Goal: Task Accomplishment & Management: Manage account settings

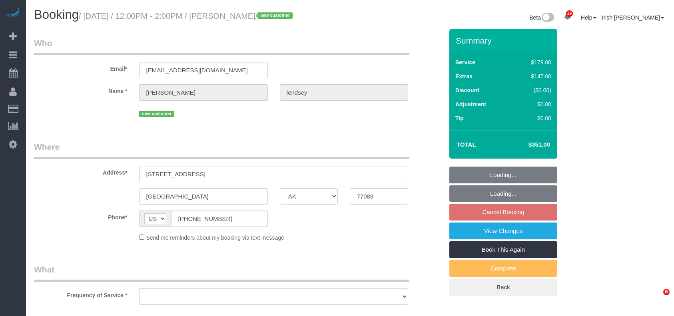
select select "[GEOGRAPHIC_DATA]"
select select "3"
select select "object:8531"
select select "spot280"
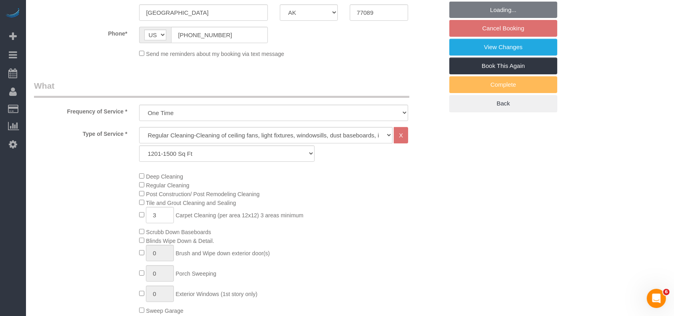
select select "object:8532"
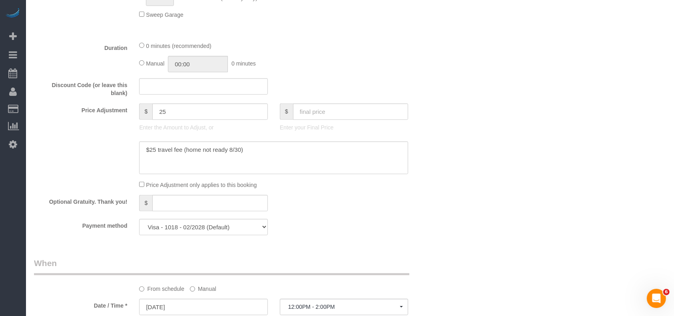
scroll to position [533, 0]
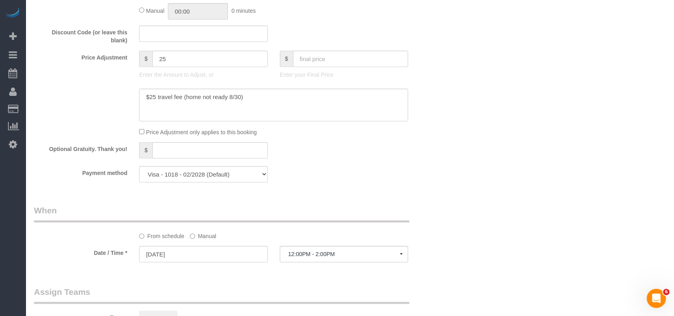
click at [194, 240] on label "Manual" at bounding box center [203, 234] width 26 height 11
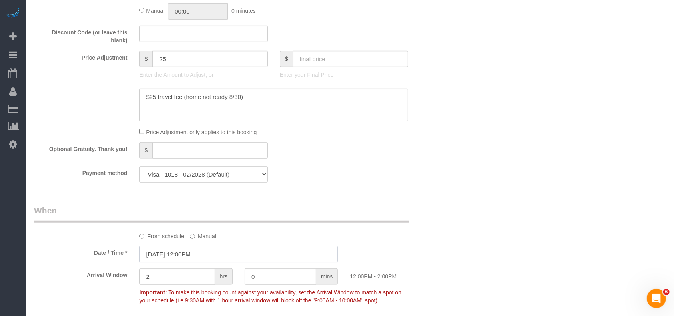
click at [192, 261] on input "[DATE] 12:00PM" at bounding box center [238, 254] width 199 height 16
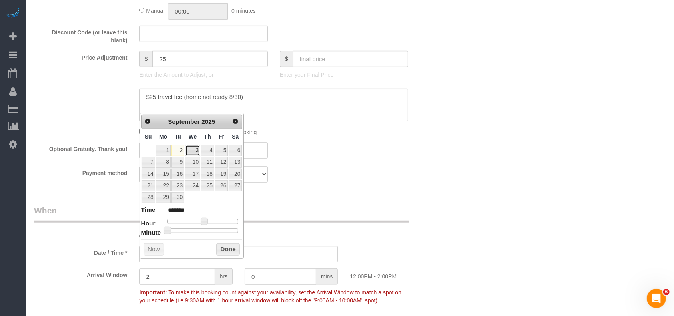
click at [194, 149] on link "3" at bounding box center [192, 150] width 15 height 11
type input "[DATE] 12:00PM"
click at [222, 245] on button "Done" at bounding box center [228, 249] width 24 height 13
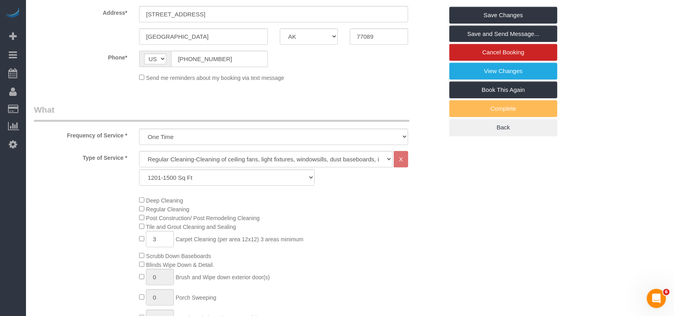
scroll to position [0, 0]
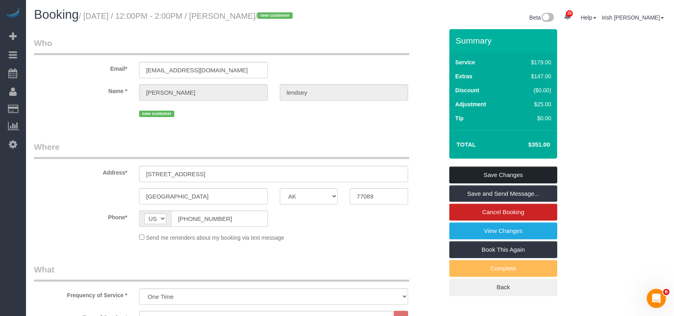
click at [486, 180] on link "Save Changes" at bounding box center [503, 175] width 108 height 17
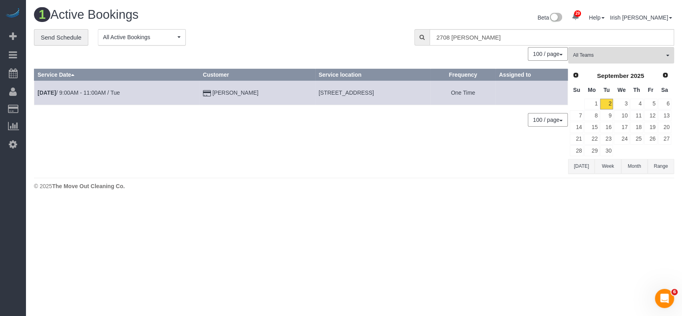
click at [583, 165] on button "[DATE]" at bounding box center [581, 166] width 26 height 15
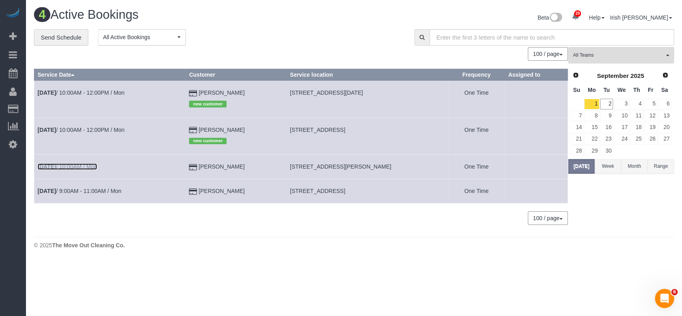
click at [63, 166] on link "[DATE] 10:00AM / Mon" at bounding box center [68, 166] width 60 height 6
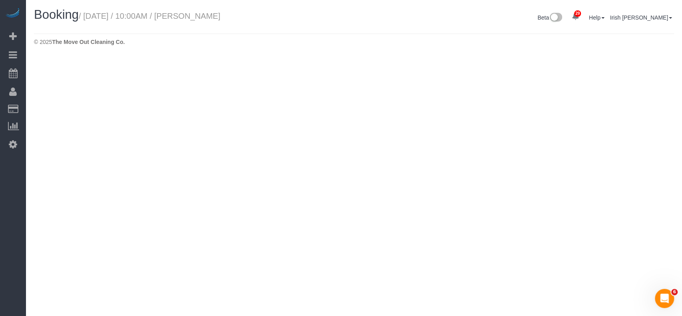
select select "[GEOGRAPHIC_DATA]"
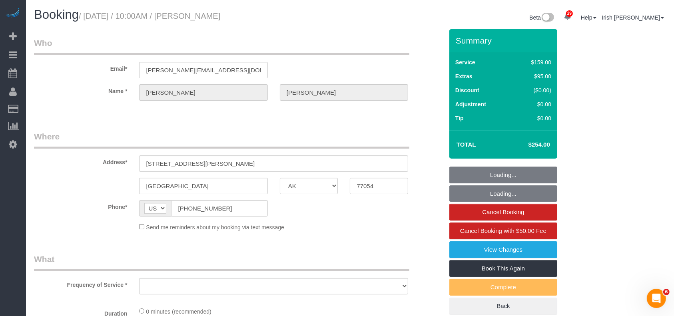
select select "object:9016"
select select "string:fspay-5f9d37c2-99f9-42c9-a91e-ba06f310703a"
select select "object:9100"
select select "3"
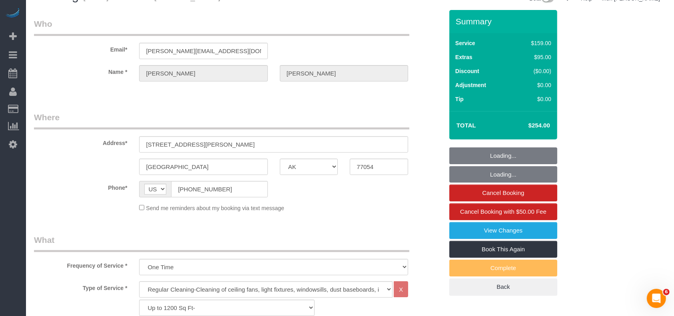
scroll to position [213, 0]
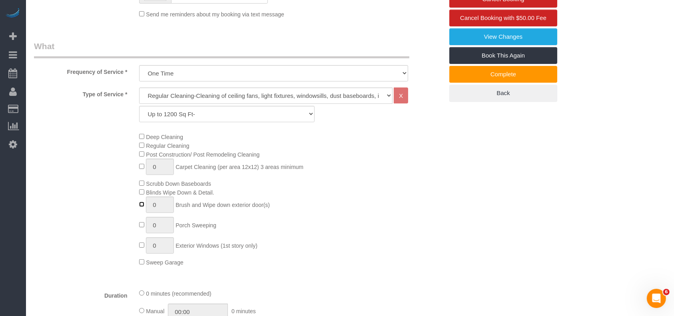
type input "1"
click at [159, 203] on input "1" at bounding box center [160, 205] width 28 height 16
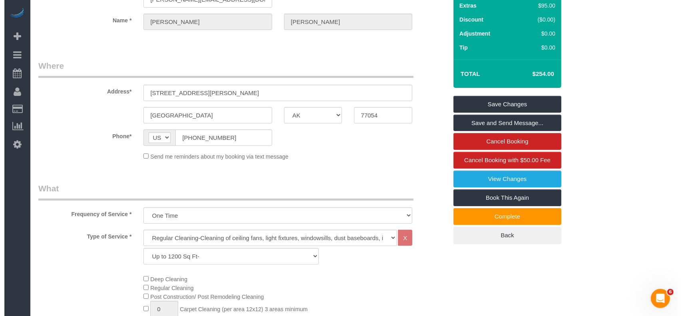
scroll to position [0, 0]
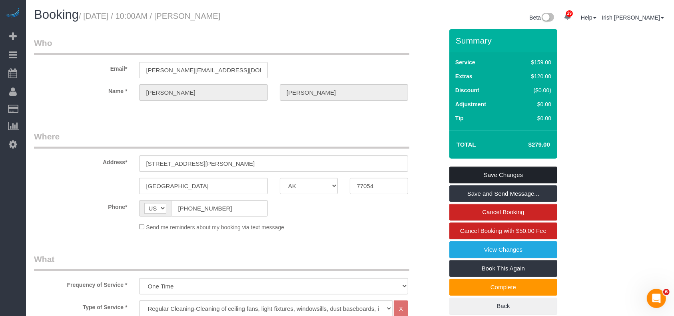
click at [473, 172] on link "Save Changes" at bounding box center [503, 175] width 108 height 17
